Goal: Task Accomplishment & Management: Use online tool/utility

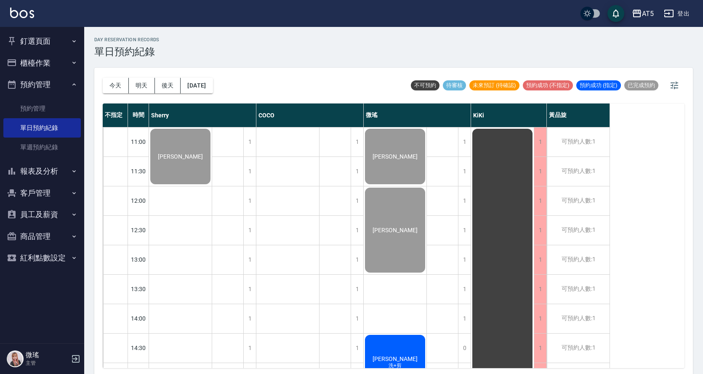
scroll to position [3, 0]
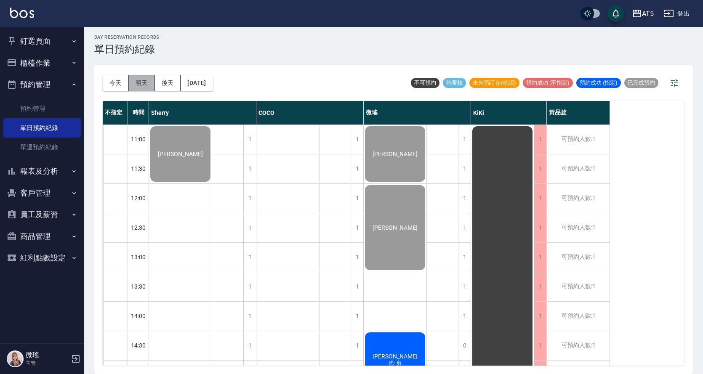
click at [148, 87] on button "明天" at bounding box center [142, 83] width 26 height 16
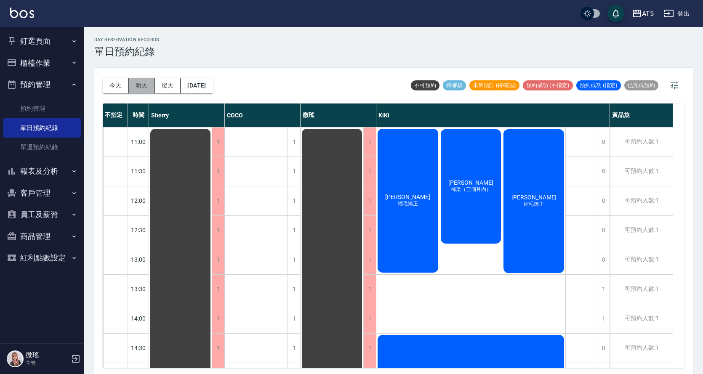
click at [146, 81] on button "明天" at bounding box center [142, 86] width 26 height 16
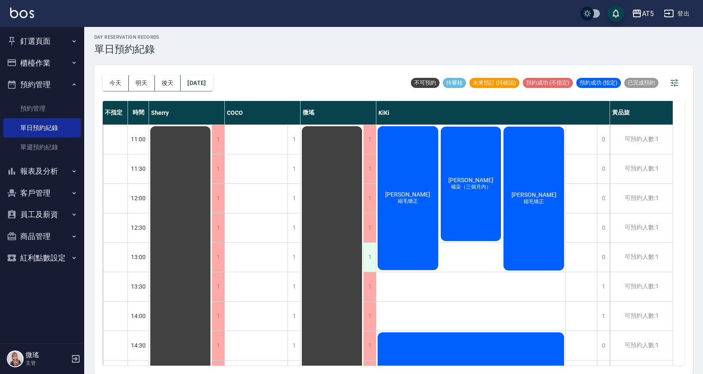
scroll to position [210, 0]
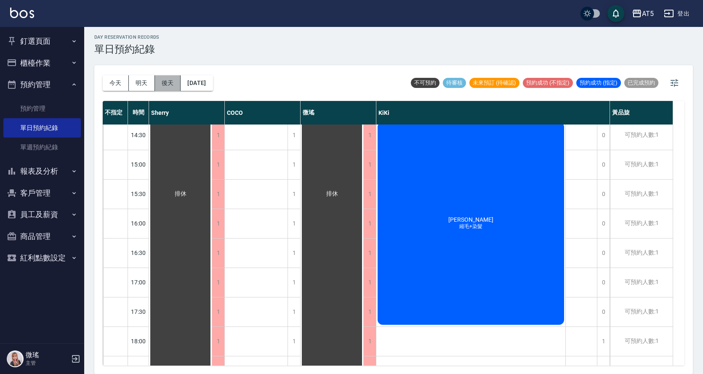
click at [159, 80] on button "後天" at bounding box center [168, 83] width 26 height 16
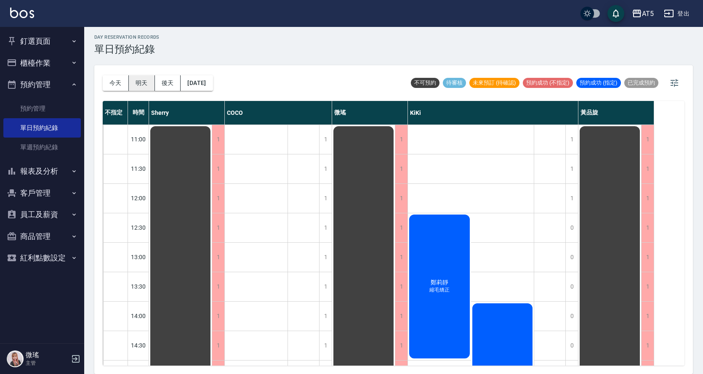
click at [145, 88] on button "明天" at bounding box center [142, 83] width 26 height 16
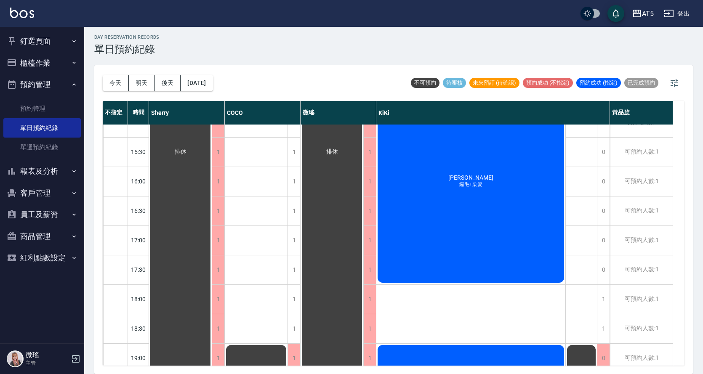
scroll to position [296, 0]
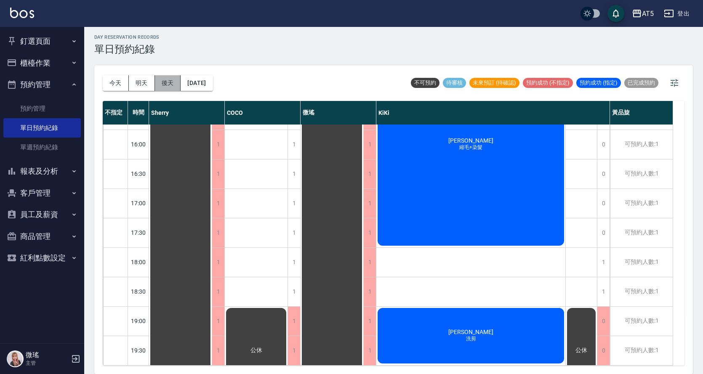
click at [165, 90] on button "後天" at bounding box center [168, 83] width 26 height 16
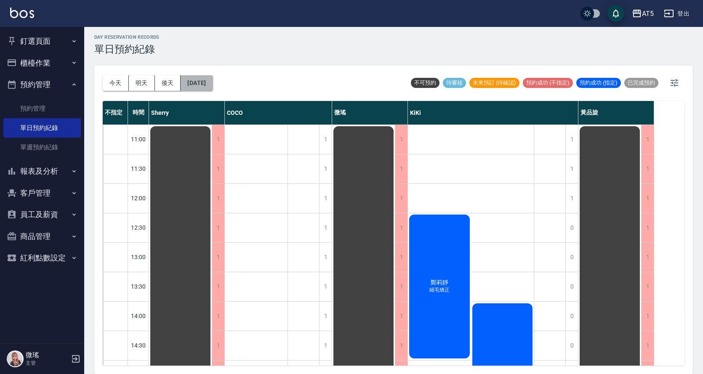
click at [205, 81] on button "[DATE]" at bounding box center [197, 83] width 32 height 16
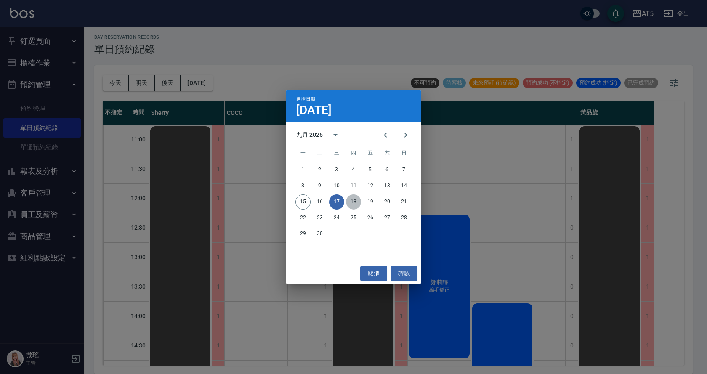
click at [353, 200] on button "18" at bounding box center [353, 201] width 15 height 15
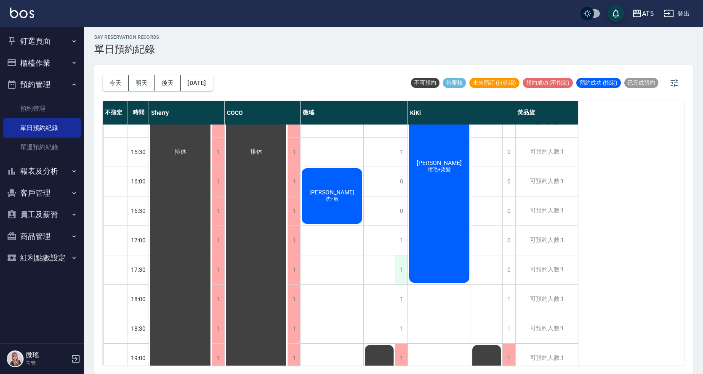
scroll to position [296, 0]
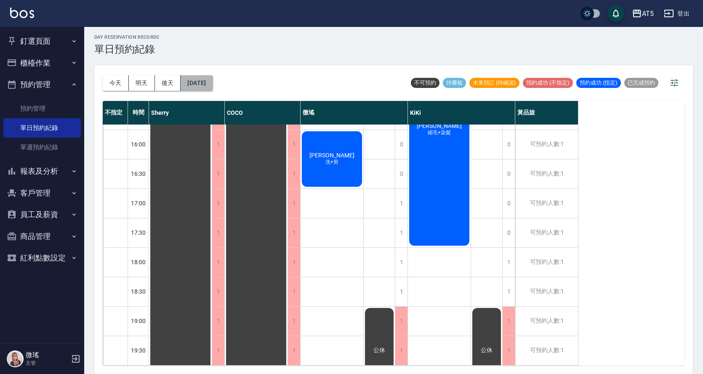
click at [212, 82] on button "[DATE]" at bounding box center [197, 83] width 32 height 16
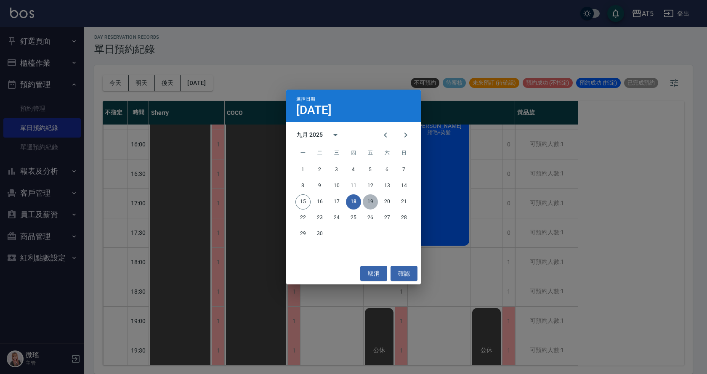
click at [365, 202] on button "19" at bounding box center [370, 201] width 15 height 15
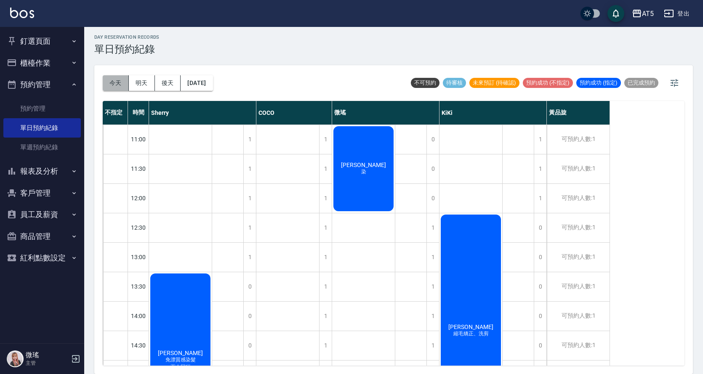
drag, startPoint x: 119, startPoint y: 81, endPoint x: 114, endPoint y: 85, distance: 6.4
click at [119, 82] on button "今天" at bounding box center [116, 83] width 26 height 16
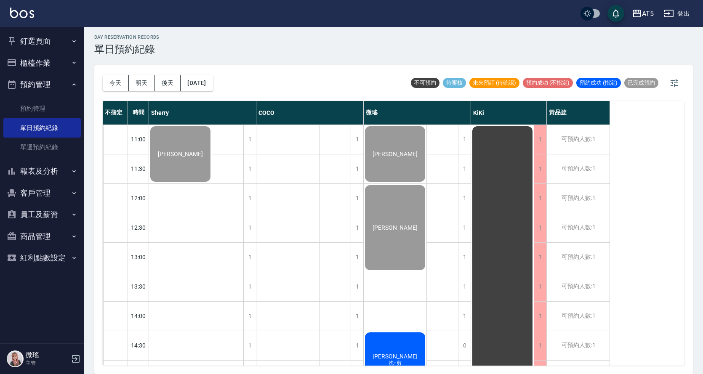
click at [414, 346] on div "[PERSON_NAME]+剪" at bounding box center [395, 360] width 63 height 58
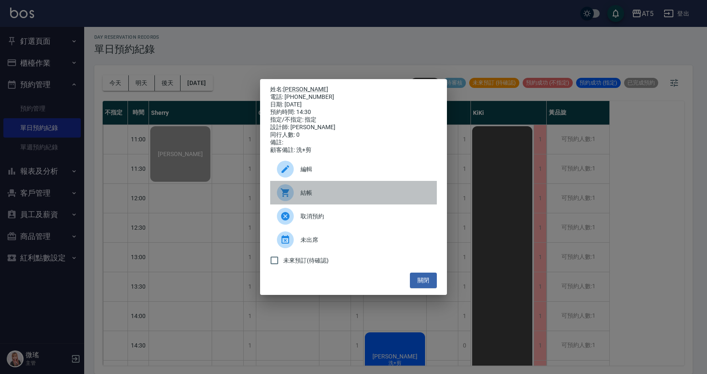
click at [297, 192] on div at bounding box center [289, 192] width 24 height 17
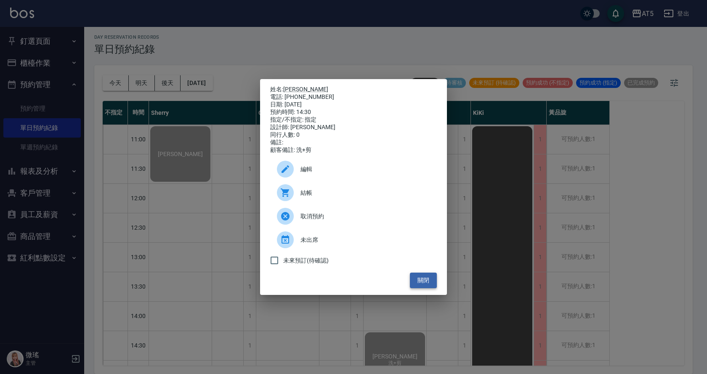
click at [433, 287] on button "關閉" at bounding box center [423, 281] width 27 height 16
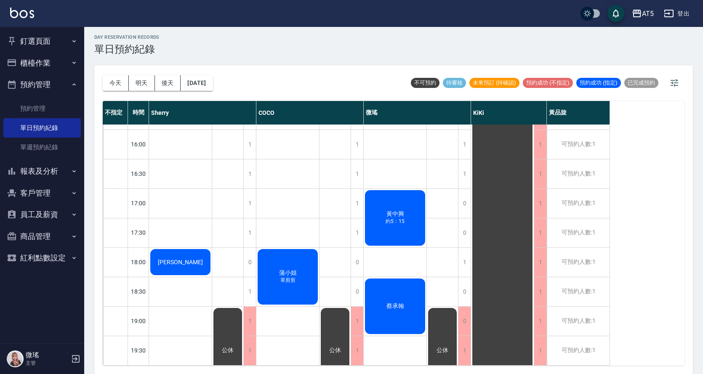
scroll to position [254, 0]
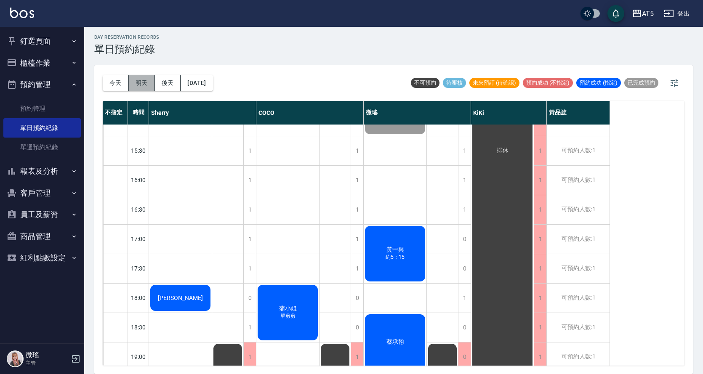
click at [149, 79] on button "明天" at bounding box center [142, 83] width 26 height 16
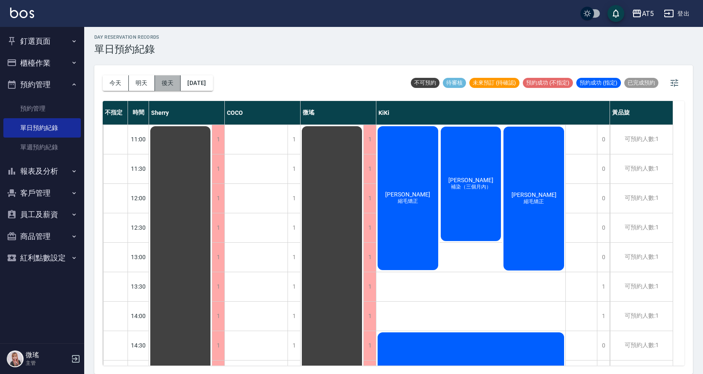
click at [164, 82] on button "後天" at bounding box center [168, 83] width 26 height 16
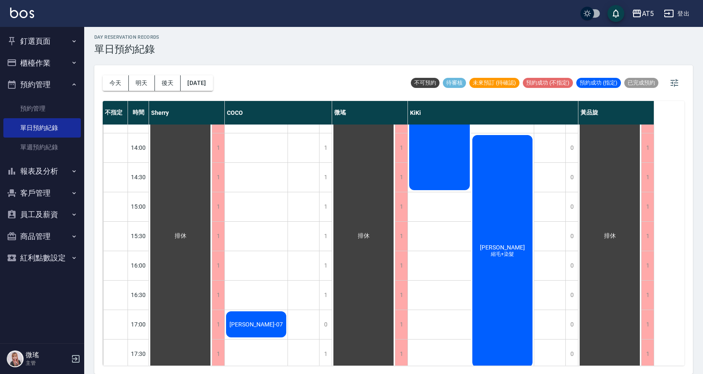
scroll to position [210, 0]
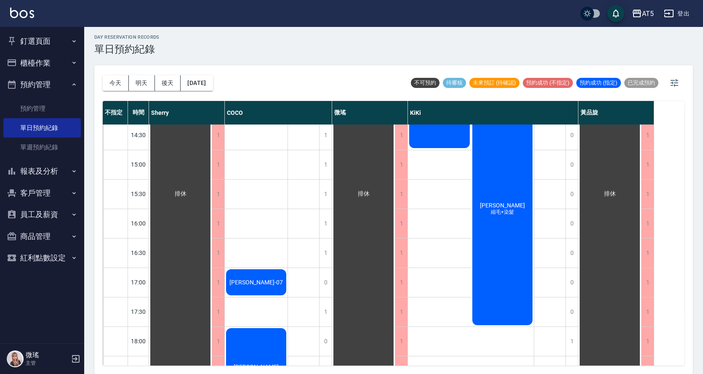
click at [212, 72] on div "[DATE] [DATE] [DATE] [DATE]" at bounding box center [158, 83] width 110 height 36
click at [212, 79] on button "[DATE]" at bounding box center [197, 83] width 32 height 16
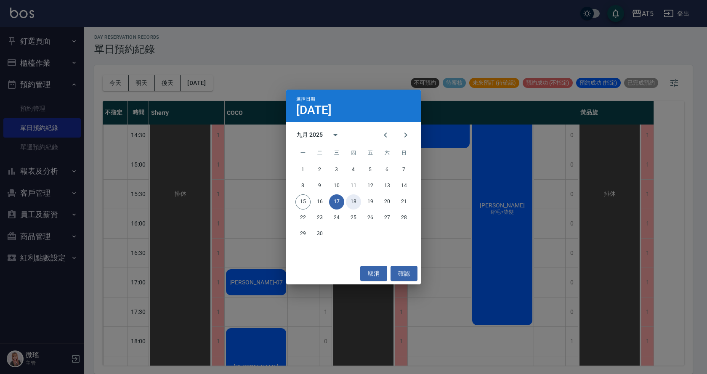
click at [354, 200] on button "18" at bounding box center [353, 201] width 15 height 15
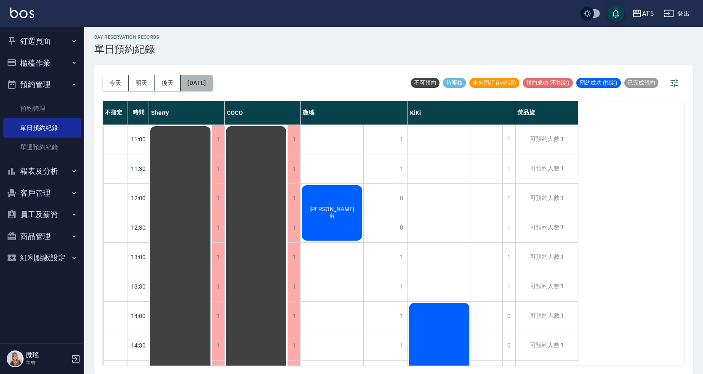
click at [212, 88] on button "[DATE]" at bounding box center [197, 83] width 32 height 16
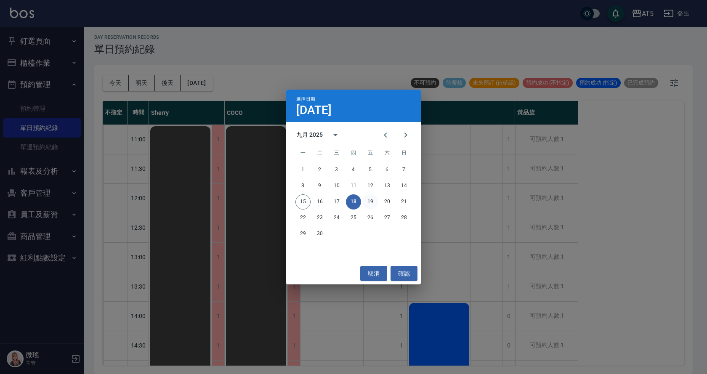
drag, startPoint x: 363, startPoint y: 196, endPoint x: 373, endPoint y: 204, distance: 12.9
click at [363, 197] on div "15 16 17 18 19 20 21" at bounding box center [353, 201] width 135 height 15
click at [373, 202] on button "19" at bounding box center [370, 201] width 15 height 15
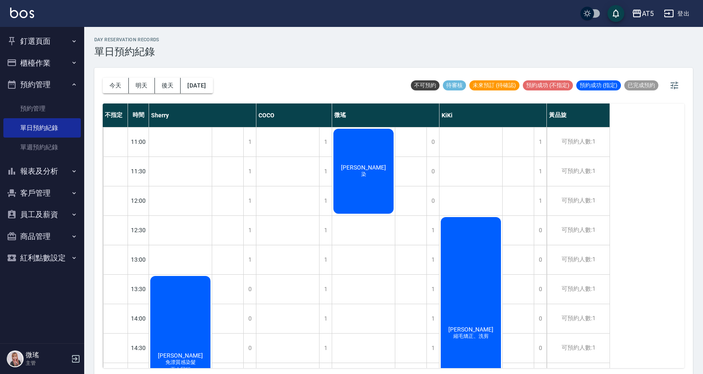
scroll to position [42, 0]
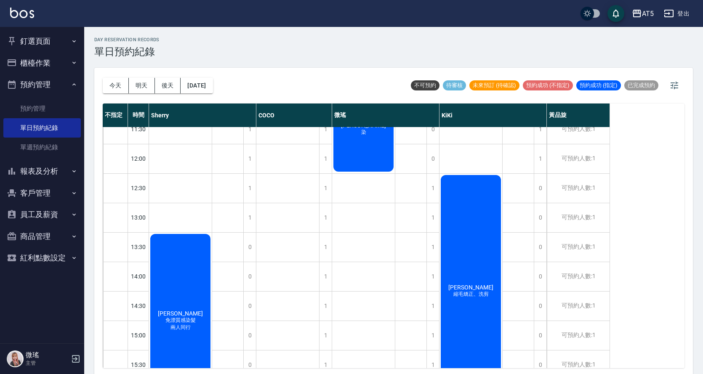
click at [30, 61] on button "櫃檯作業" at bounding box center [41, 63] width 77 height 22
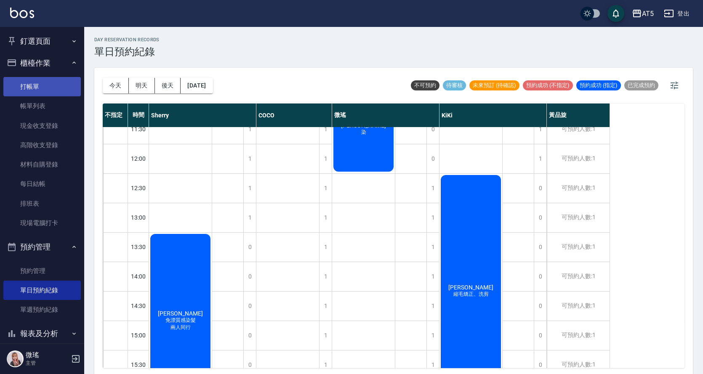
click at [46, 93] on link "打帳單" at bounding box center [41, 86] width 77 height 19
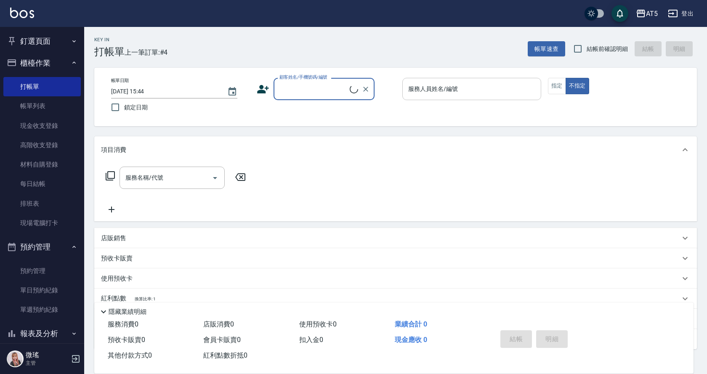
click at [456, 95] on input "服務人員姓名/編號" at bounding box center [471, 89] width 131 height 15
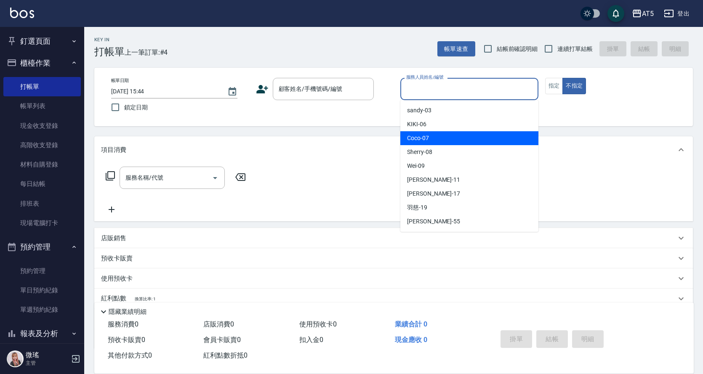
click at [450, 143] on div "Coco -07" at bounding box center [469, 138] width 138 height 14
type input "Coco-07"
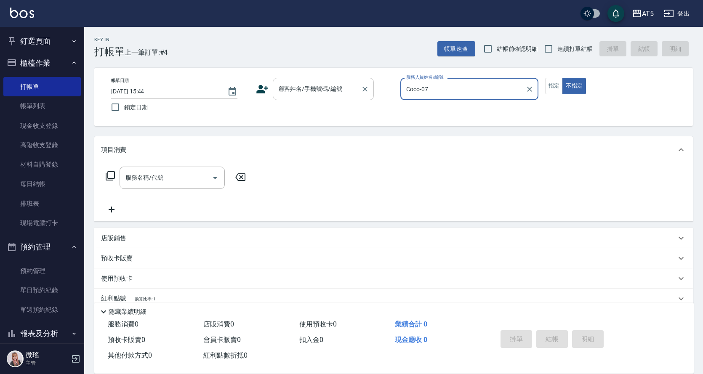
click at [287, 90] on input "顧客姓名/手機號碼/編號" at bounding box center [316, 89] width 81 height 15
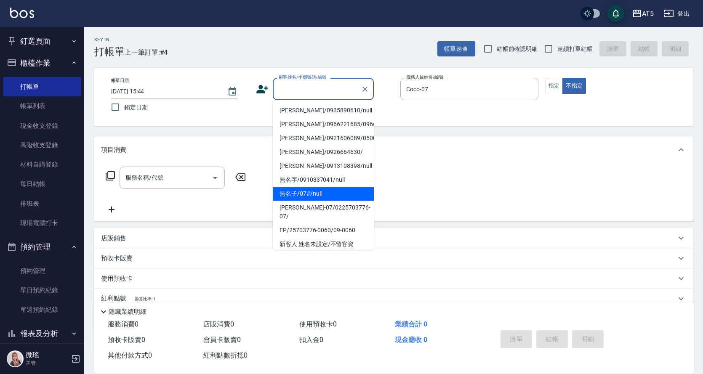
click at [328, 201] on li "無名子/07#/null" at bounding box center [323, 194] width 101 height 14
type input "無名子/07#/null"
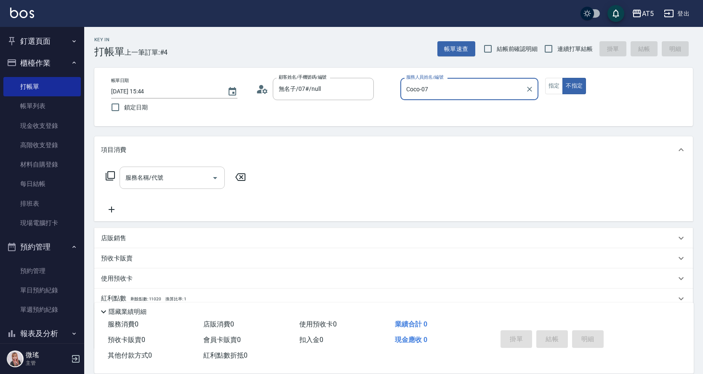
click at [172, 173] on input "服務名稱/代號" at bounding box center [165, 177] width 85 height 15
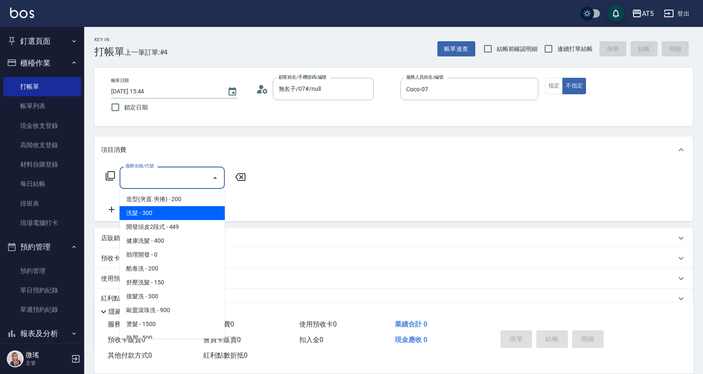
click at [156, 217] on span "洗髮 - 300" at bounding box center [171, 213] width 105 height 14
type input "洗髮(201)"
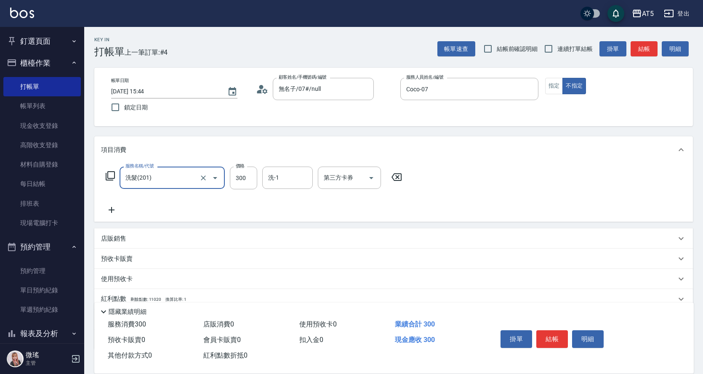
click at [104, 175] on div "服務名稱/代號 洗髮(201) 服務名稱/代號 價格 300 價格 洗-1 洗-1 第三方卡券 第三方卡券" at bounding box center [254, 178] width 306 height 23
click at [108, 173] on icon at bounding box center [110, 175] width 9 height 9
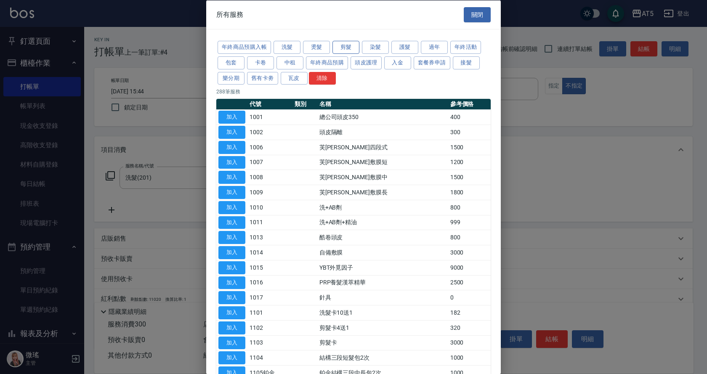
click at [356, 47] on button "剪髮" at bounding box center [345, 47] width 27 height 13
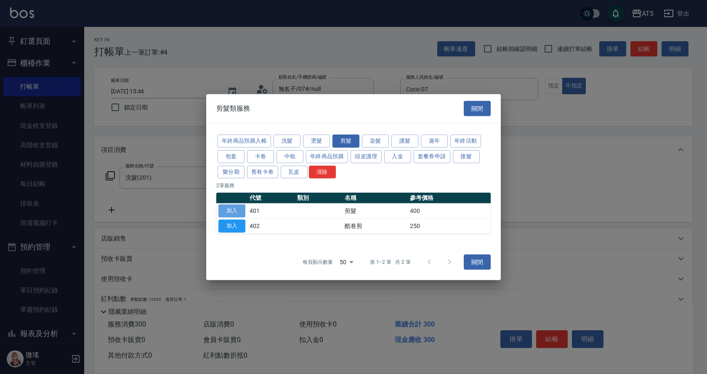
click at [238, 210] on button "加入" at bounding box center [231, 210] width 27 height 13
type input "70"
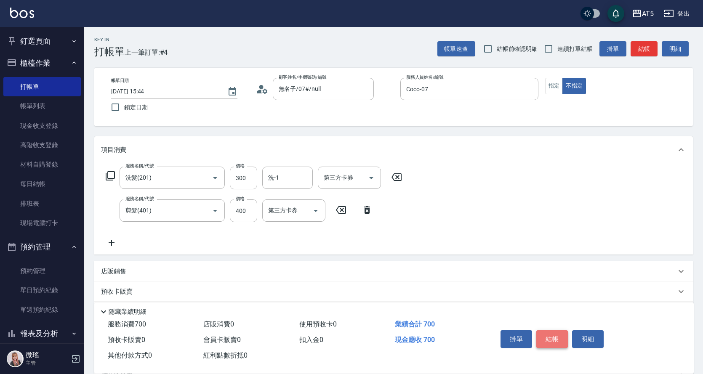
click at [546, 335] on button "結帳" at bounding box center [552, 339] width 32 height 18
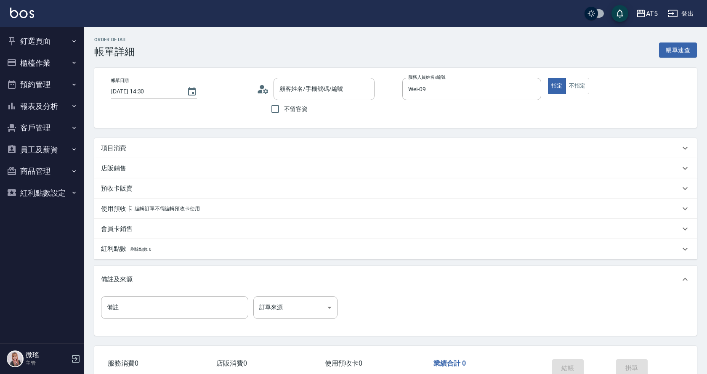
type input "2025/09/15 14:30"
type input "Wei-09"
type input "[PERSON_NAME]/0935890610/null"
click at [122, 144] on p "項目消費" at bounding box center [113, 148] width 25 height 9
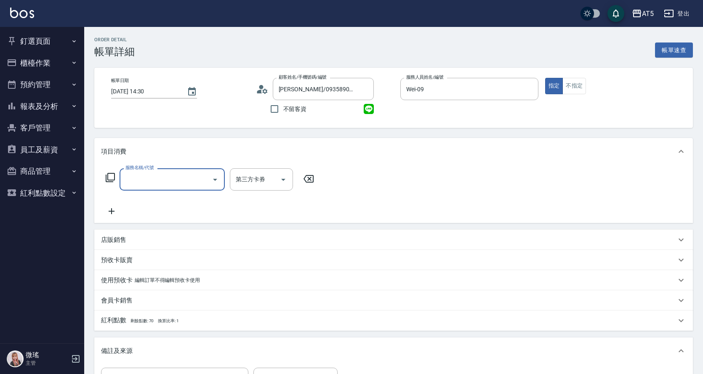
click at [157, 185] on input "服務名稱/代號" at bounding box center [165, 179] width 85 height 15
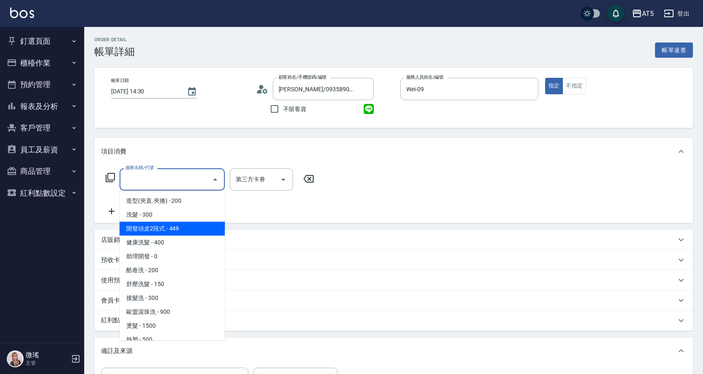
click at [160, 222] on span "開發頭皮2段式 - 449" at bounding box center [171, 229] width 105 height 14
type input "40"
type input "開發頭皮2段式(202)"
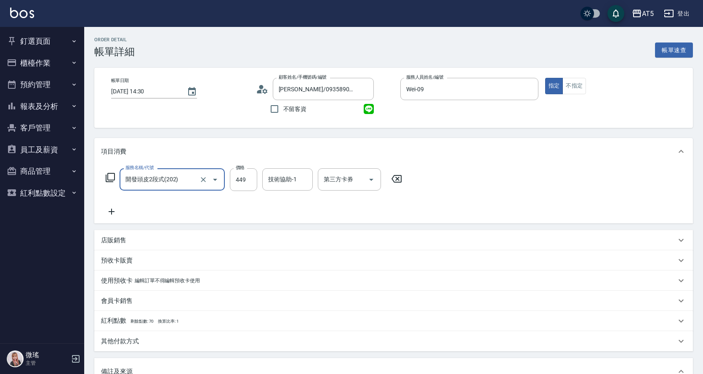
click at [153, 181] on input "開發頭皮2段式(202)" at bounding box center [160, 179] width 74 height 15
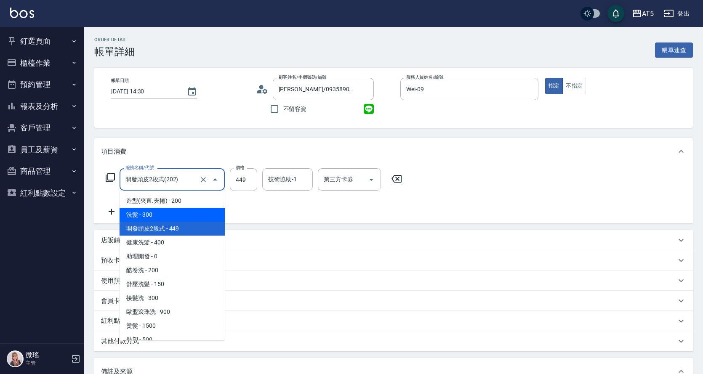
click at [157, 211] on span "洗髮 - 300" at bounding box center [171, 215] width 105 height 14
type input "30"
type input "洗髮(201)"
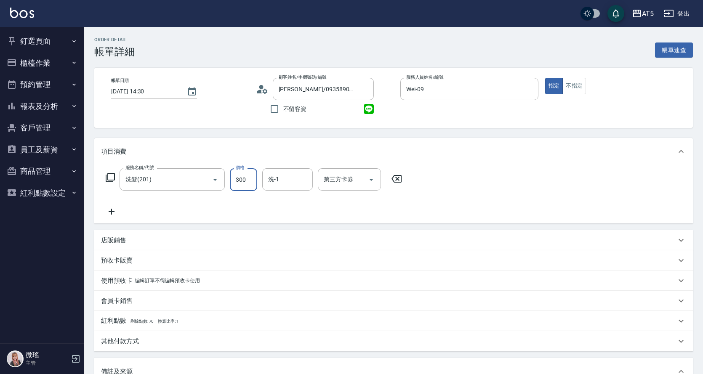
click at [247, 178] on input "300" at bounding box center [243, 179] width 27 height 23
type input "2"
type input "0"
type input "200"
type input "20"
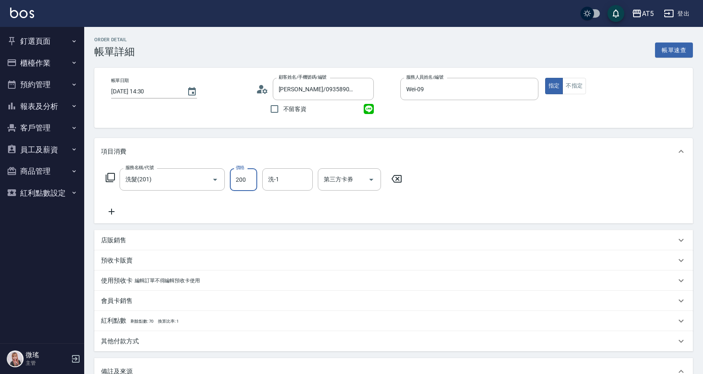
type input "200"
drag, startPoint x: 207, startPoint y: 198, endPoint x: 149, endPoint y: 197, distance: 57.2
click at [207, 198] on div "服務名稱/代號 洗髮(201) 服務名稱/代號 價格 200 價格 洗-1 洗-1 第三方卡券 第三方卡券" at bounding box center [254, 192] width 306 height 48
click at [111, 210] on icon at bounding box center [111, 212] width 21 height 10
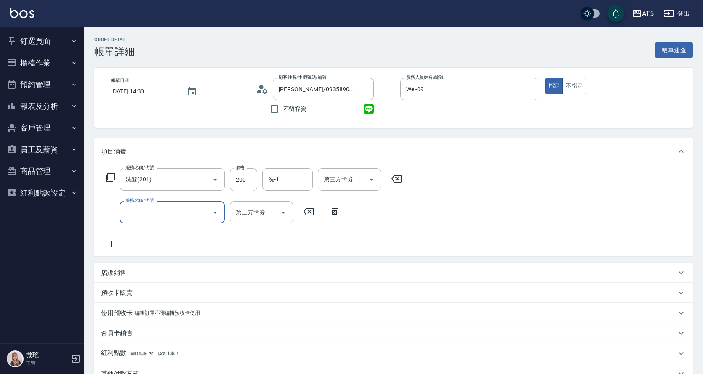
click at [137, 214] on input "服務名稱/代號" at bounding box center [165, 212] width 85 height 15
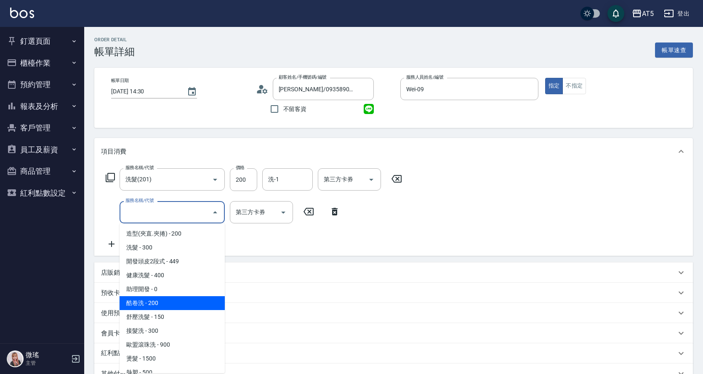
scroll to position [126, 0]
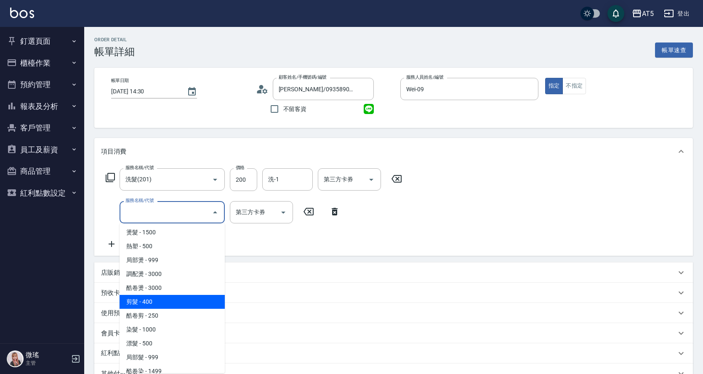
click at [162, 303] on span "剪髮 - 400" at bounding box center [171, 302] width 105 height 14
type input "60"
type input "剪髮(401)"
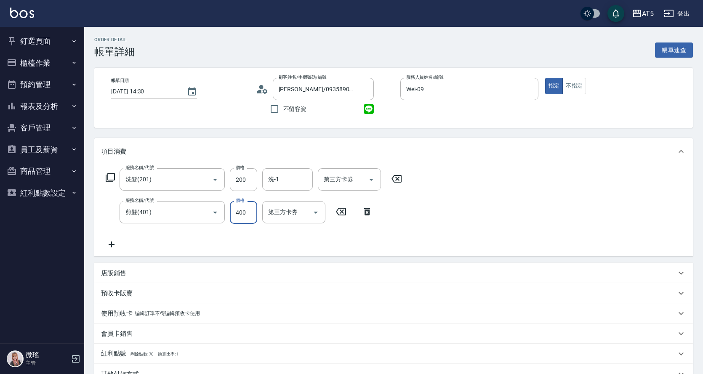
click at [249, 214] on input "400" at bounding box center [243, 212] width 27 height 23
type input "20"
type input "50"
type input "70"
type input "500"
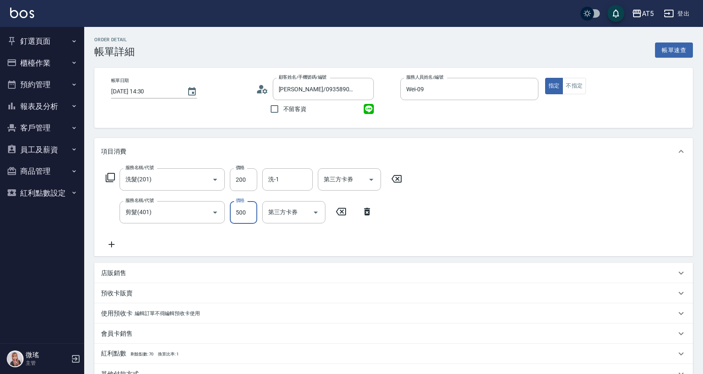
click at [504, 222] on div "服務名稱/代號 洗髮(201) 服務名稱/代號 價格 200 價格 洗-1 洗-1 第三方卡券 第三方卡券 服務名稱/代號 剪髮(401) 服務名稱/代號 價…" at bounding box center [393, 210] width 598 height 91
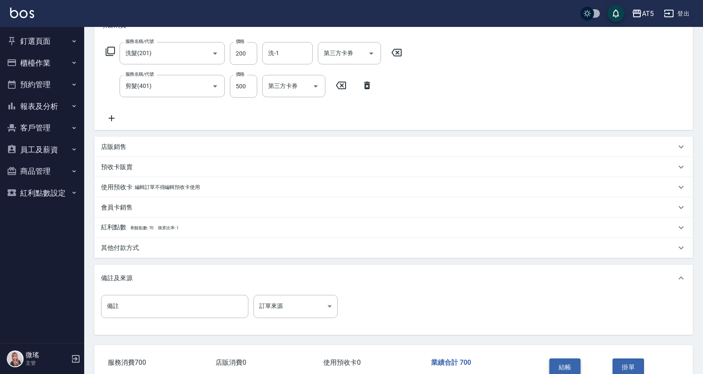
click at [561, 368] on button "結帳" at bounding box center [565, 367] width 32 height 18
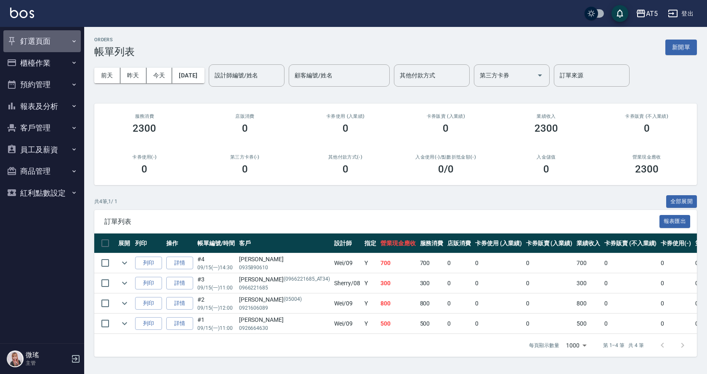
click at [37, 41] on button "釘選頁面" at bounding box center [41, 41] width 77 height 22
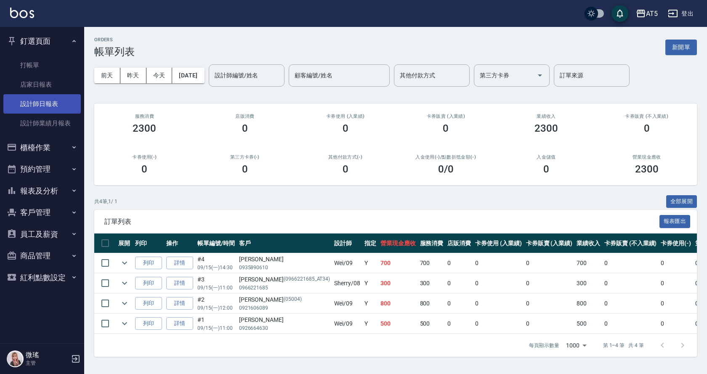
click at [48, 101] on link "設計師日報表" at bounding box center [41, 103] width 77 height 19
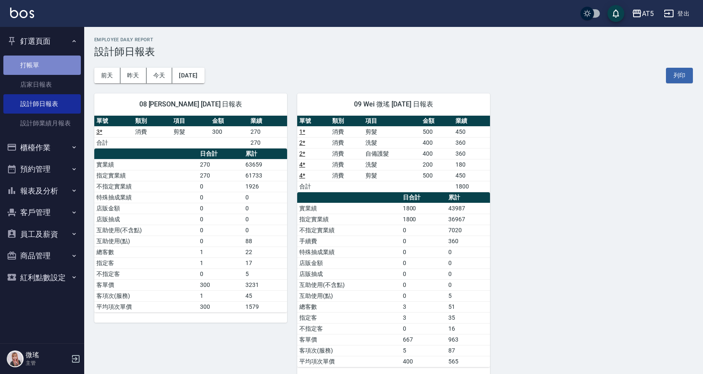
click at [35, 65] on link "打帳單" at bounding box center [41, 65] width 77 height 19
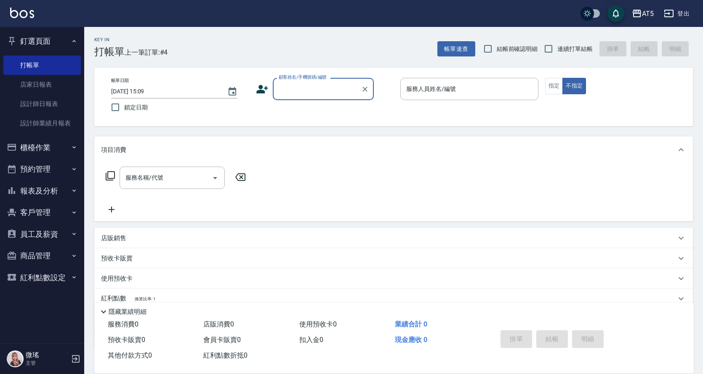
click at [53, 145] on button "櫃檯作業" at bounding box center [41, 148] width 77 height 22
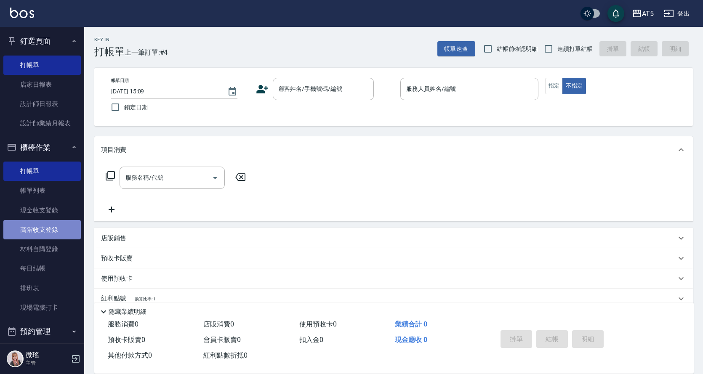
click at [62, 233] on link "高階收支登錄" at bounding box center [41, 229] width 77 height 19
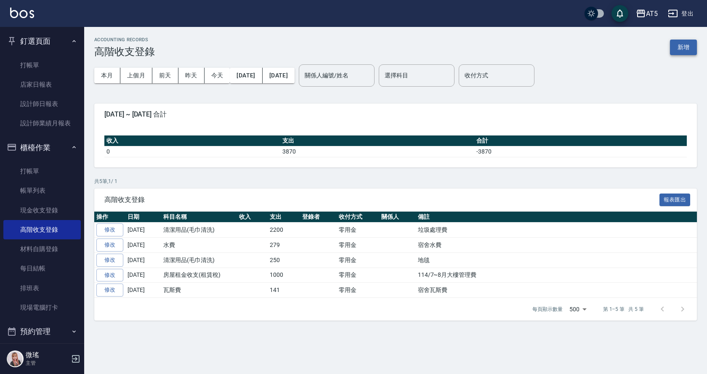
click at [682, 45] on button "新增" at bounding box center [683, 48] width 27 height 16
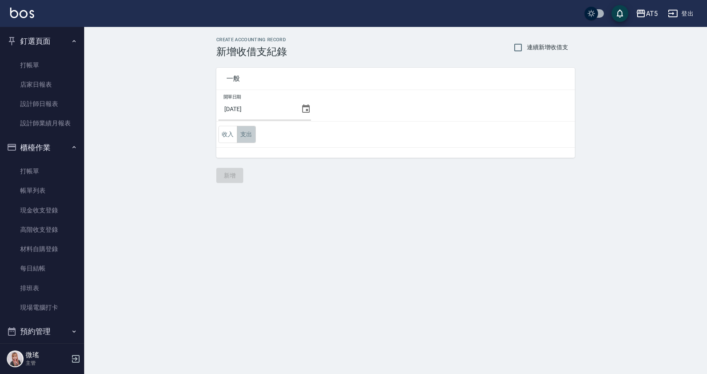
click at [251, 132] on button "支出" at bounding box center [246, 134] width 19 height 17
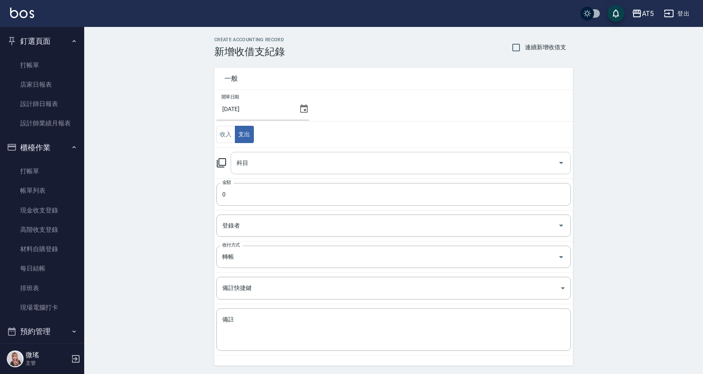
click at [258, 167] on input "科目" at bounding box center [394, 163] width 320 height 15
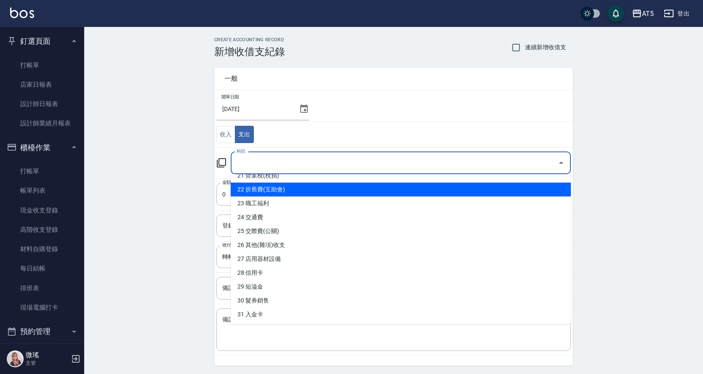
scroll to position [216, 0]
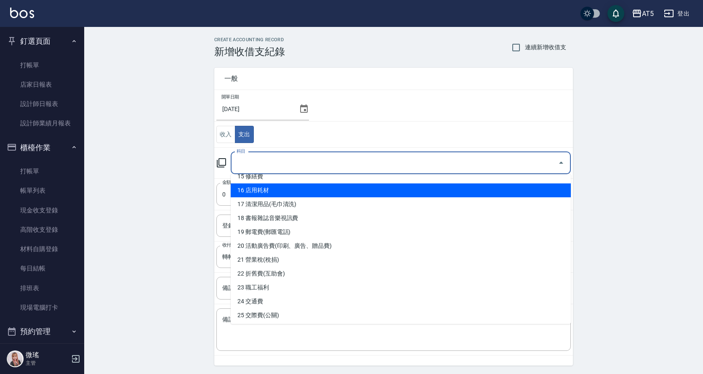
click at [273, 191] on li "16 店用耗材" at bounding box center [401, 190] width 340 height 14
type input "16 店用耗材"
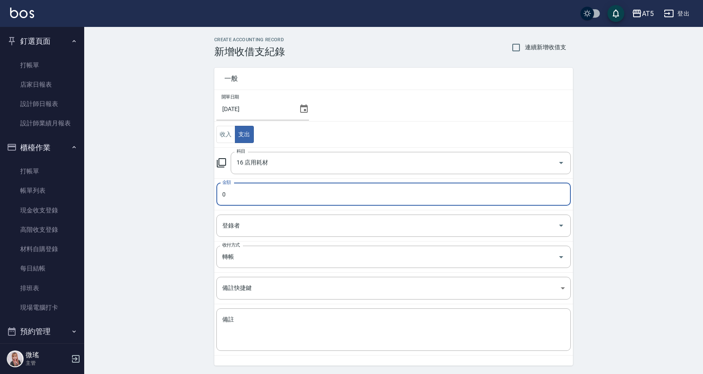
click at [249, 193] on input "0" at bounding box center [393, 194] width 354 height 23
type input "0423"
click at [241, 260] on input "轉帳" at bounding box center [381, 257] width 323 height 15
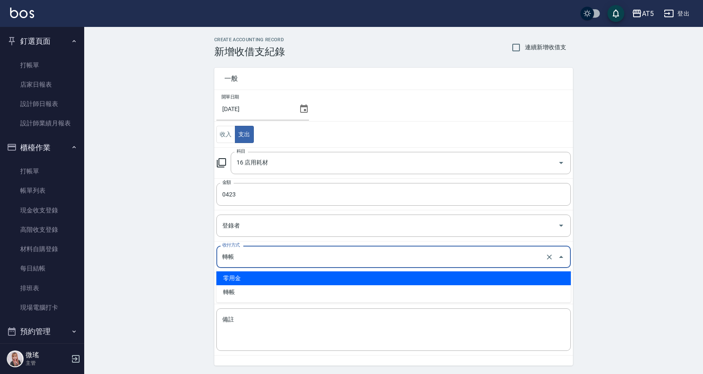
click at [247, 277] on li "零用金" at bounding box center [393, 278] width 354 height 14
type input "零用金"
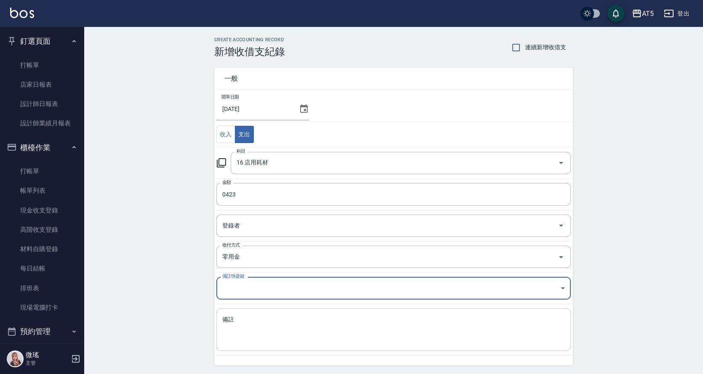
click at [240, 312] on div "x 備註" at bounding box center [393, 329] width 354 height 42
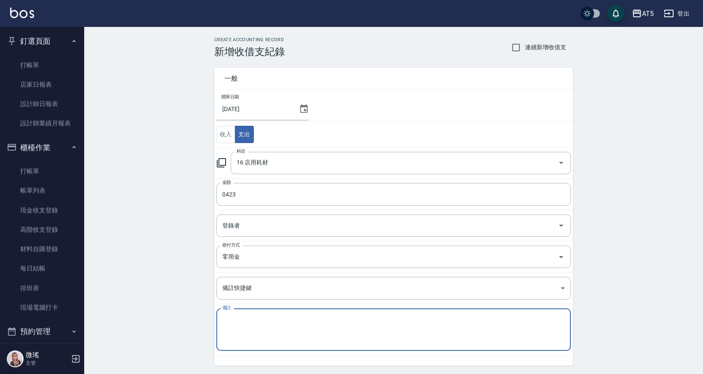
click at [236, 340] on textarea "備註" at bounding box center [393, 330] width 343 height 29
type textarea "b"
type textarea "染巾"
click at [176, 279] on div "CREATE ACCOUNTING RECORD 新增收借支紀錄 連續新增收借支 一般 開單日期 2025/09/15 收入 支出 科目 16 店用耗材 科目…" at bounding box center [393, 214] width 619 height 374
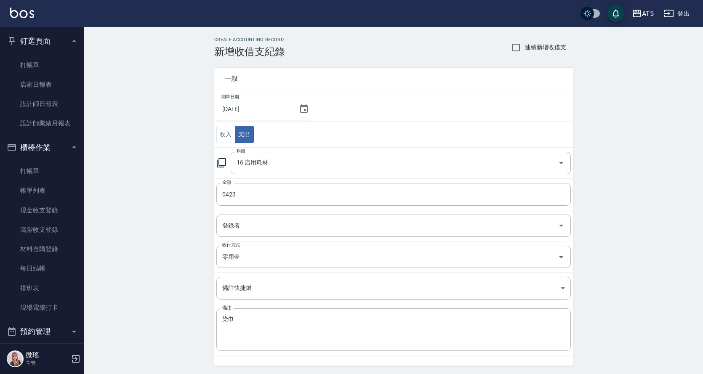
scroll to position [27, 0]
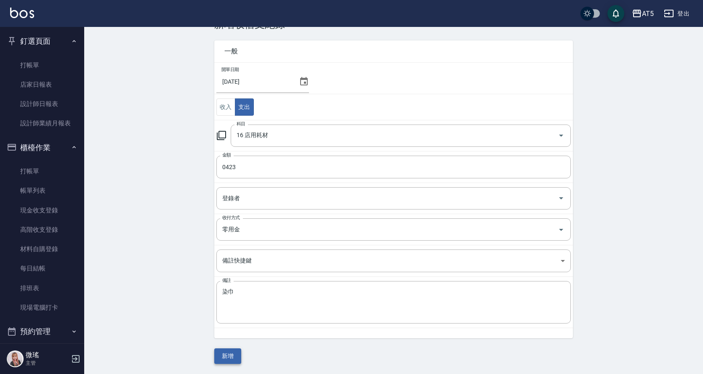
click at [236, 355] on button "新增" at bounding box center [227, 356] width 27 height 16
